Goal: Browse casually: Explore the website without a specific task or goal

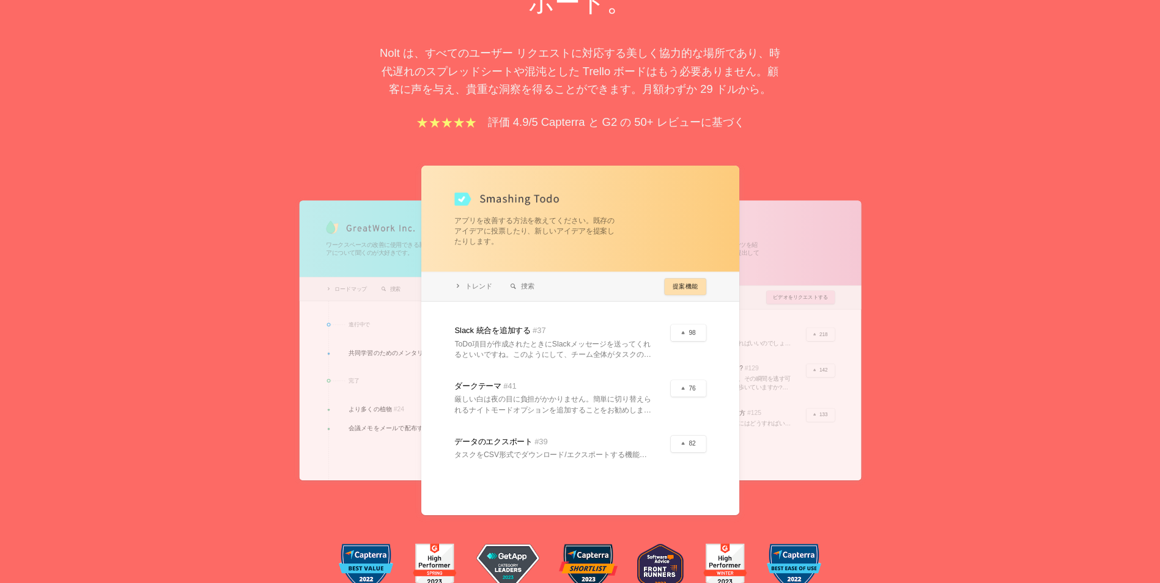
scroll to position [306, 0]
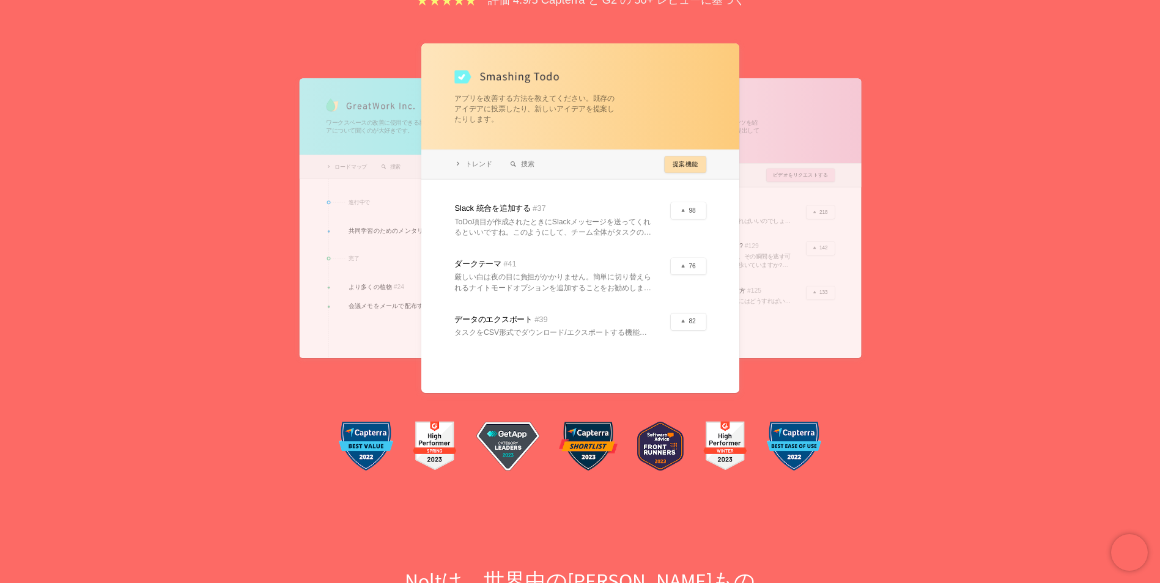
click at [890, 429] on div "ユーザーが気に入るフィードバック ボード。 Nolt は、すべてのユーザー リクエストに対応する美しく協力的な場所であり、時代遅れのスプレッドシートや混沌とし…" at bounding box center [580, 119] width 1160 height 742
click at [682, 182] on div at bounding box center [580, 218] width 318 height 350
click at [682, 229] on div at bounding box center [580, 218] width 318 height 350
click at [706, 115] on div at bounding box center [580, 218] width 318 height 350
click at [788, 123] on div at bounding box center [733, 218] width 254 height 280
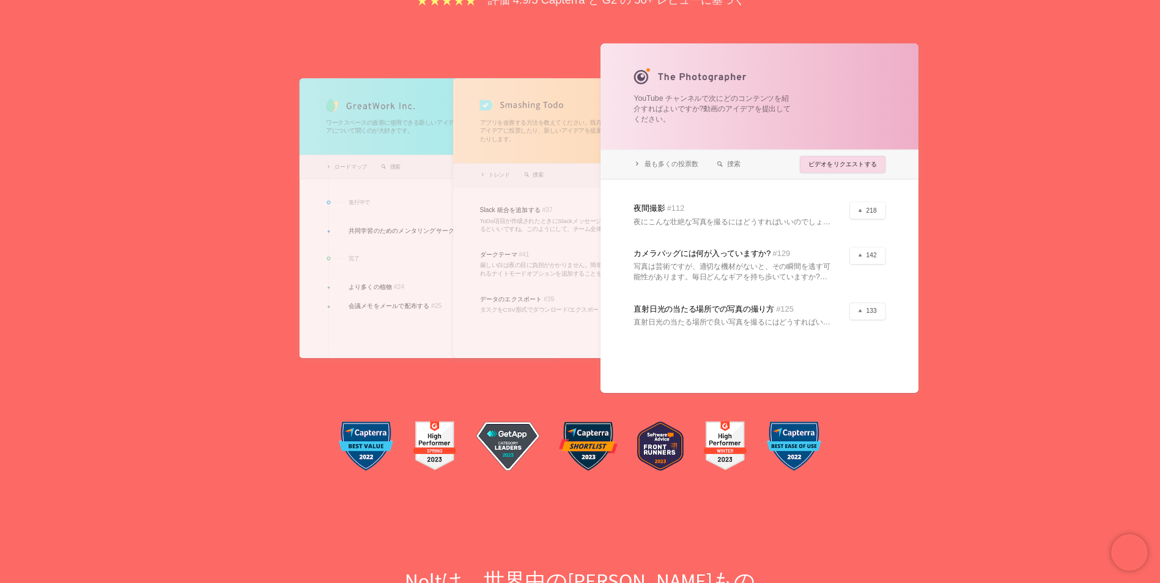
click at [394, 227] on div at bounding box center [426, 218] width 254 height 280
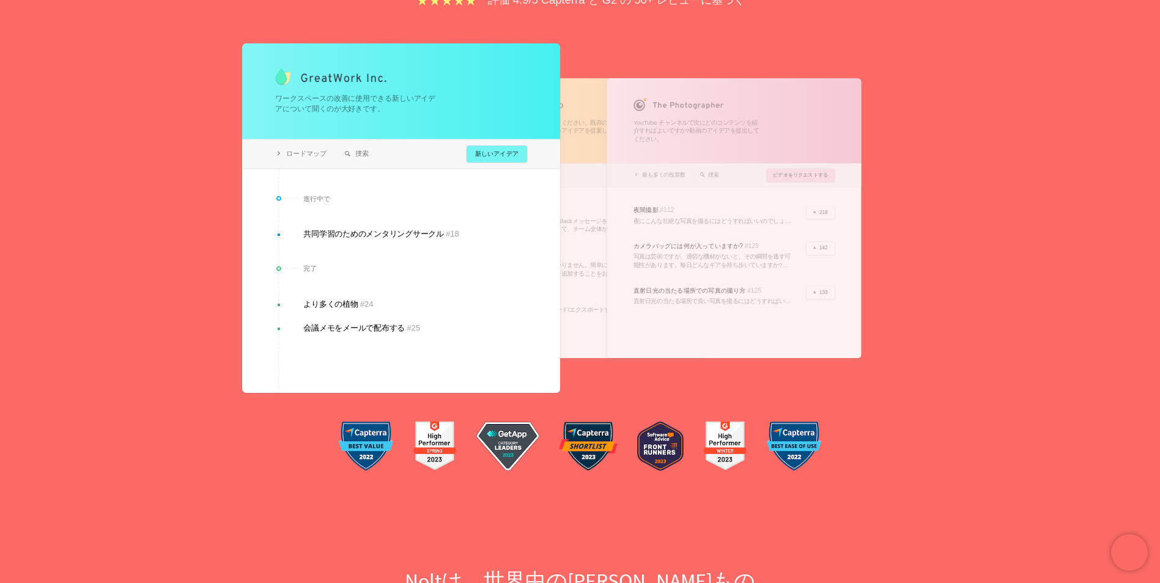
click at [394, 227] on div at bounding box center [401, 218] width 318 height 350
click at [573, 136] on div at bounding box center [580, 218] width 254 height 280
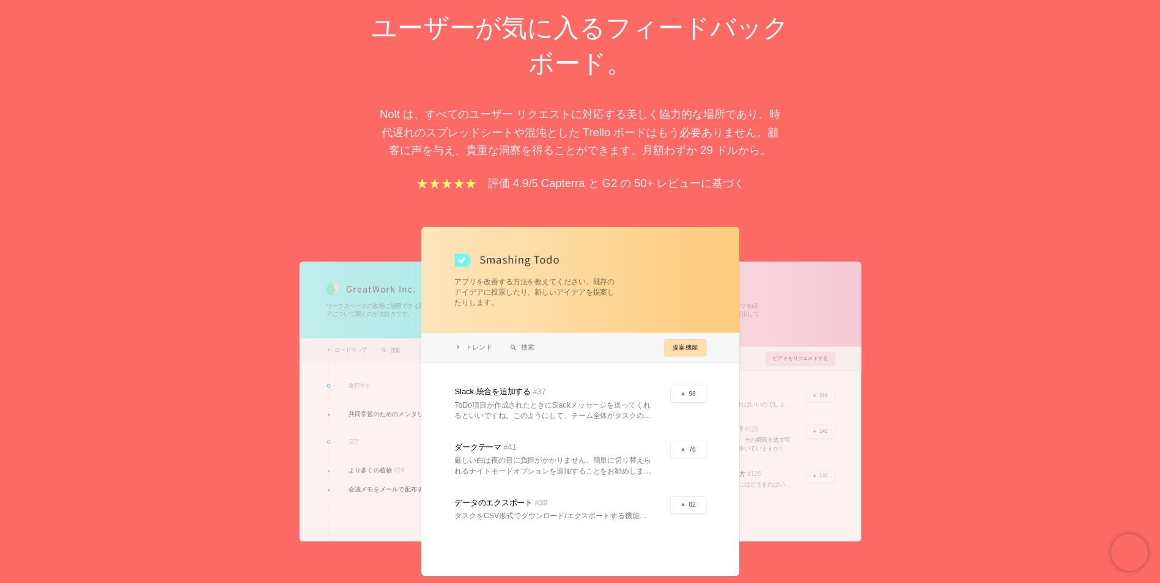
scroll to position [245, 0]
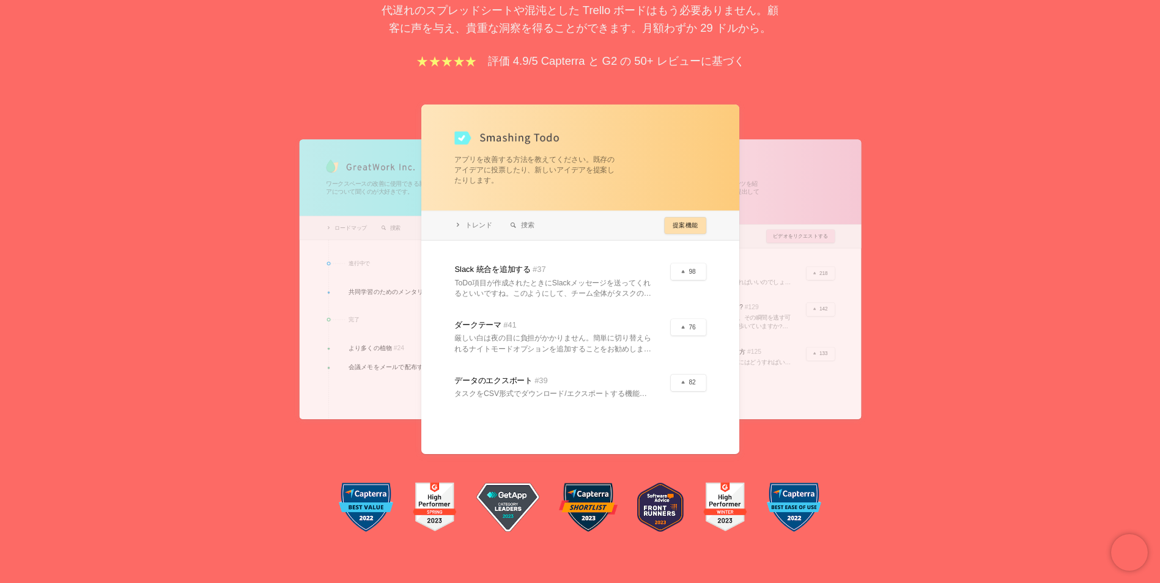
click at [374, 221] on div at bounding box center [426, 279] width 254 height 280
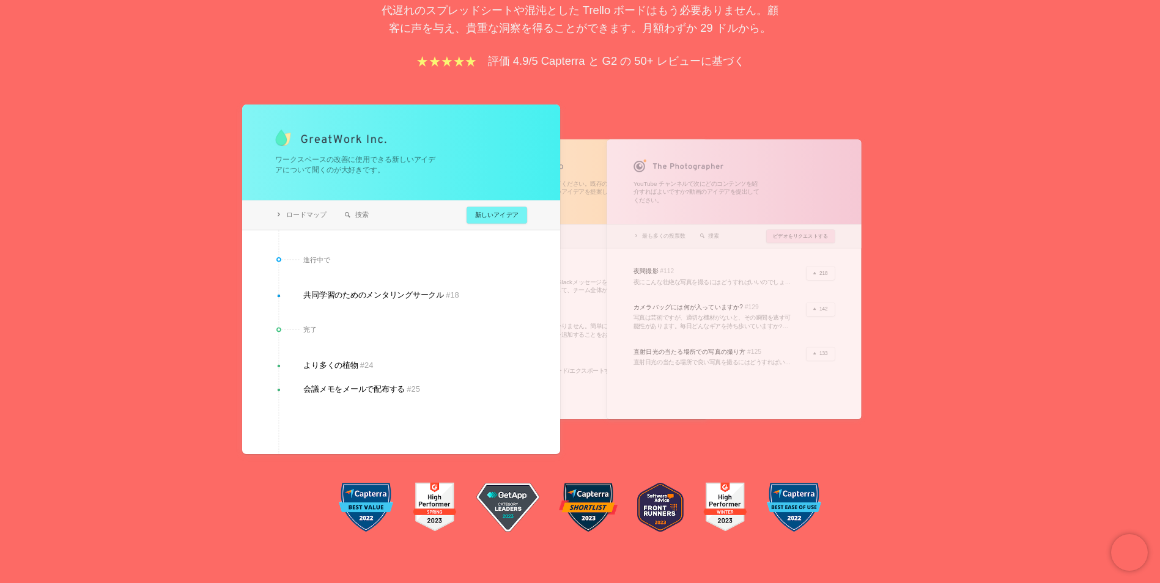
click at [649, 194] on div at bounding box center [733, 279] width 254 height 280
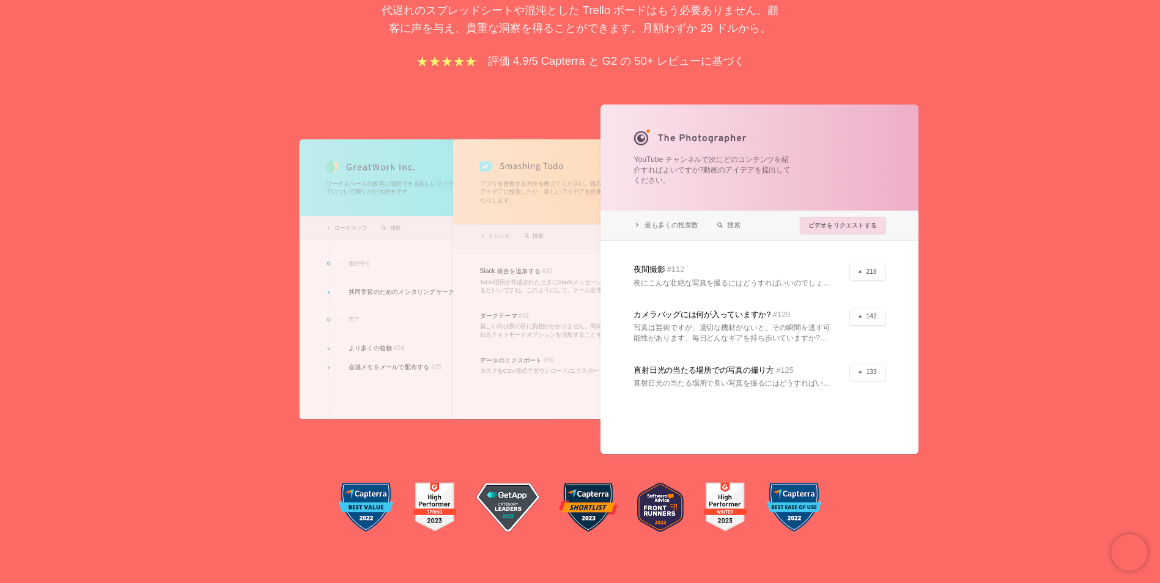
click at [586, 193] on div at bounding box center [580, 279] width 254 height 280
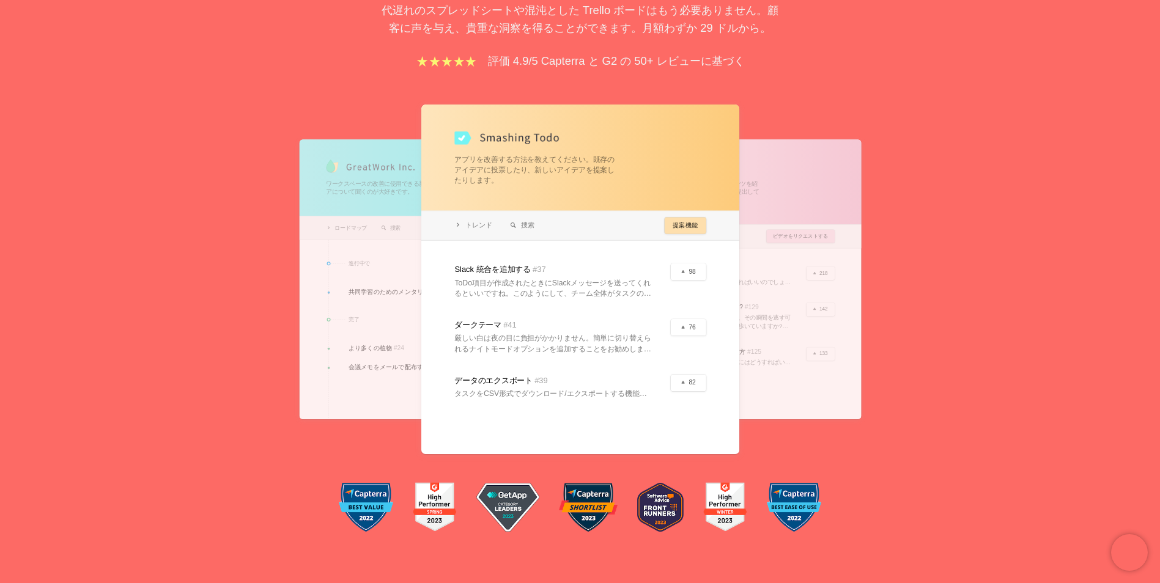
scroll to position [306, 0]
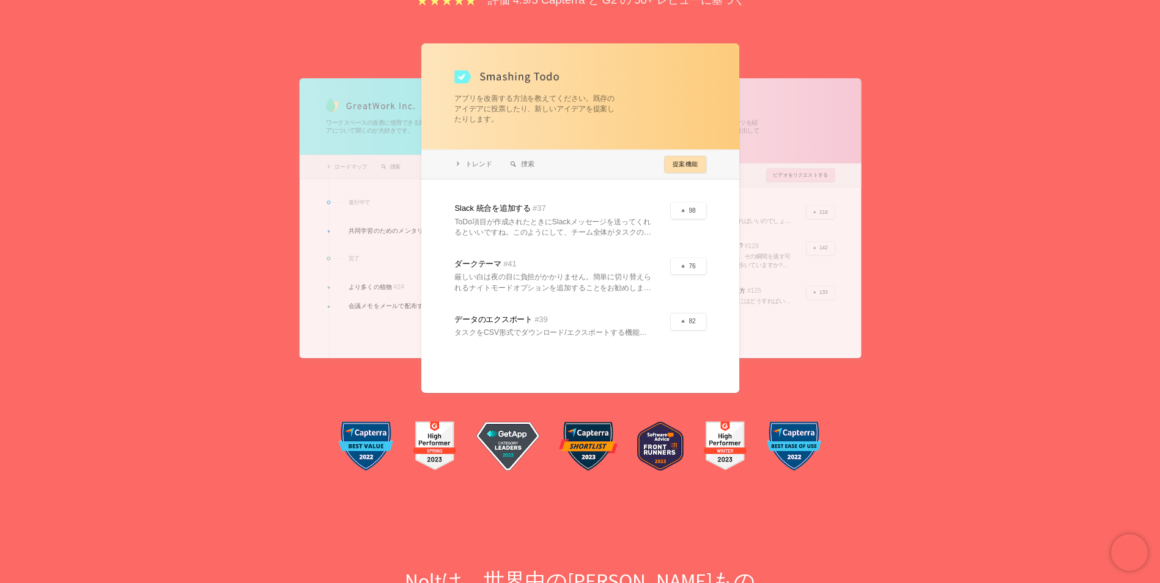
click at [501, 341] on div at bounding box center [580, 218] width 318 height 350
click at [503, 144] on div at bounding box center [580, 218] width 318 height 350
